Goal: Check status: Check status

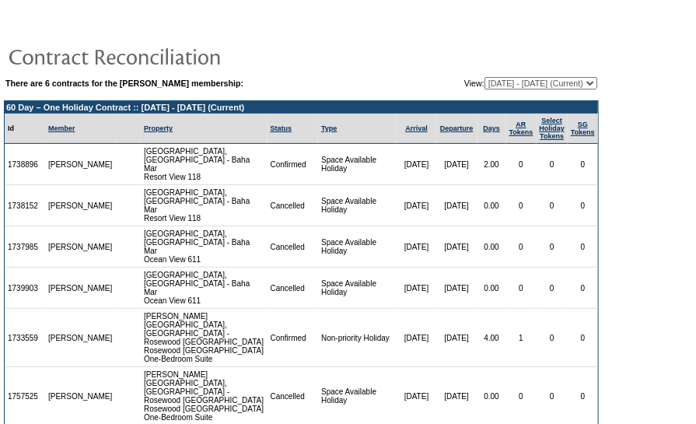
click at [508, 82] on select "[DATE] - [DATE] [DATE] - [DATE] [DATE] - [DATE] (Current) [DATE] - [DATE] [DATE…" at bounding box center [540, 83] width 113 height 12
select select "131073"
click at [484, 77] on select "[DATE] - [DATE] [DATE] - [DATE] [DATE] - [DATE] (Current) [DATE] - [DATE] [DATE…" at bounding box center [540, 83] width 113 height 12
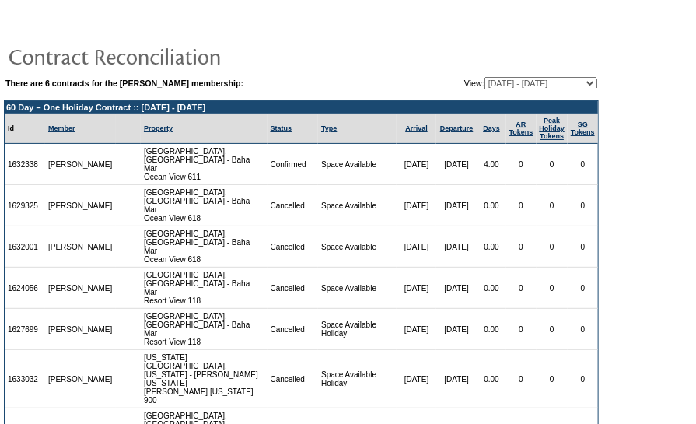
click at [522, 79] on select "[DATE] - [DATE] [DATE] - [DATE] [DATE] - [DATE] (Current) [DATE] - [DATE] [DATE…" at bounding box center [540, 83] width 113 height 12
select select "131075"
click at [484, 77] on select "[DATE] - [DATE] [DATE] - [DATE] [DATE] - [DATE] (Current) [DATE] - [DATE] [DATE…" at bounding box center [540, 83] width 113 height 12
